Goal: Understand process/instructions

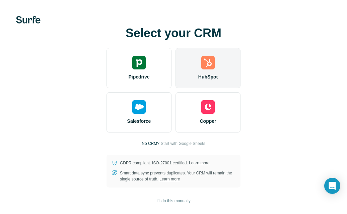
click at [208, 65] on img at bounding box center [207, 62] width 13 height 13
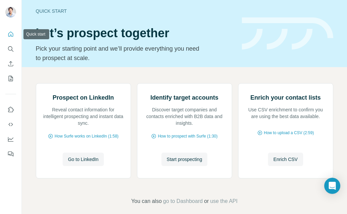
click at [11, 37] on button "Quick start" at bounding box center [10, 34] width 11 height 12
